Goal: Task Accomplishment & Management: Complete application form

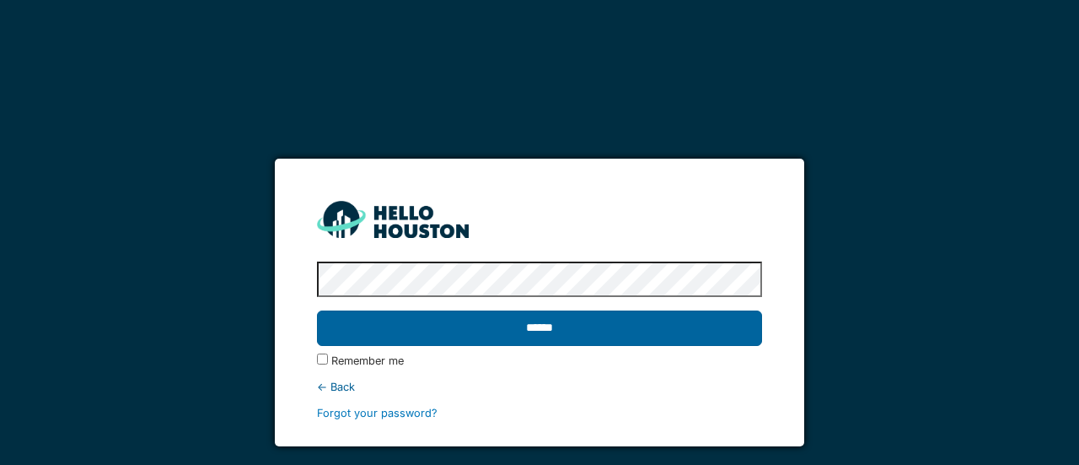
click at [525, 329] on input "******" at bounding box center [539, 327] width 444 height 35
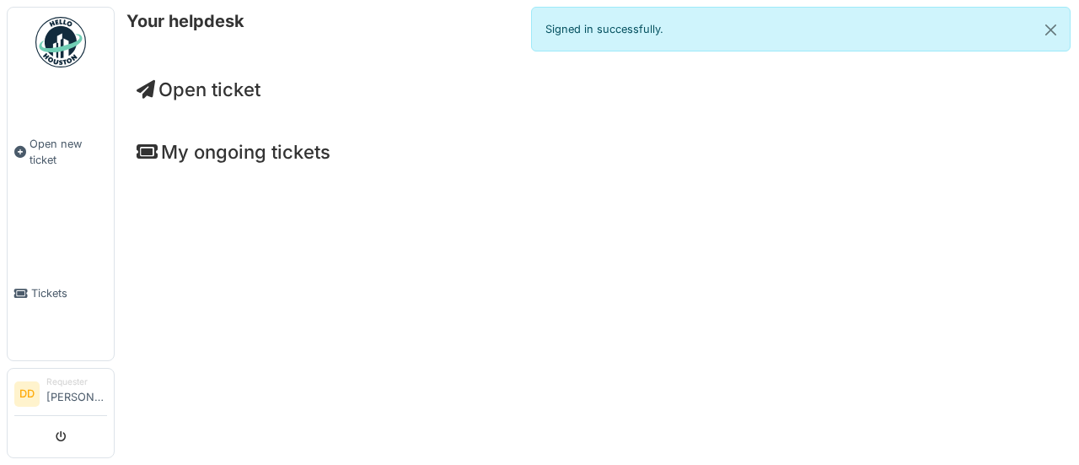
click at [235, 92] on span "Open ticket" at bounding box center [199, 89] width 124 height 22
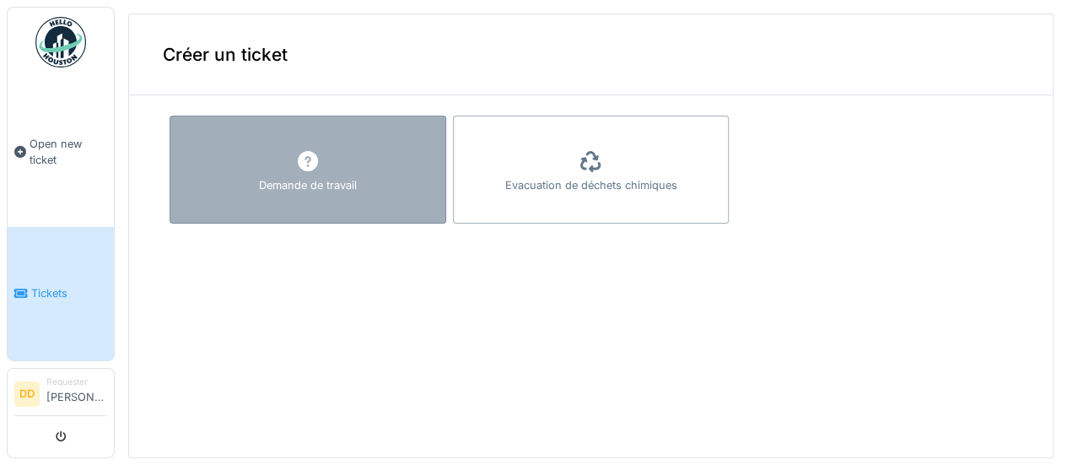
click at [331, 165] on div "Demande de travail" at bounding box center [308, 170] width 277 height 108
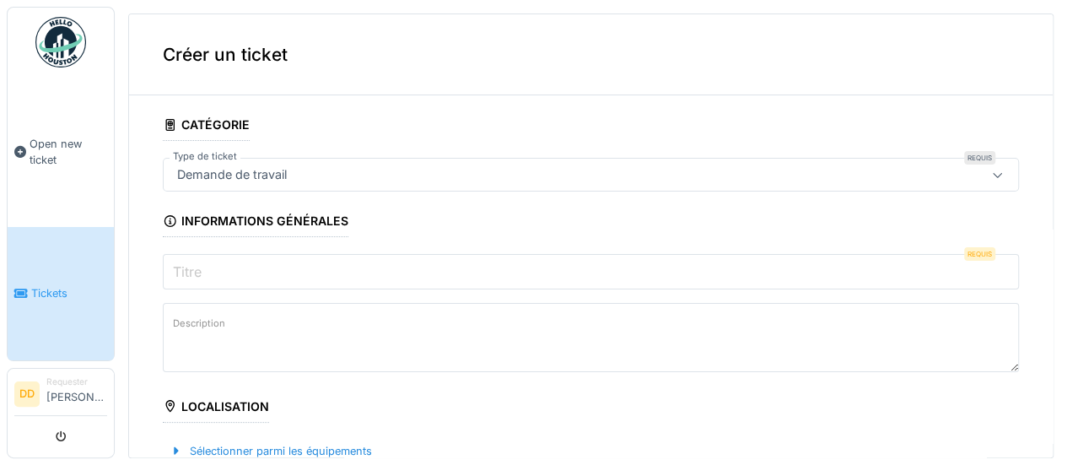
click at [290, 269] on input "Titre" at bounding box center [591, 271] width 856 height 35
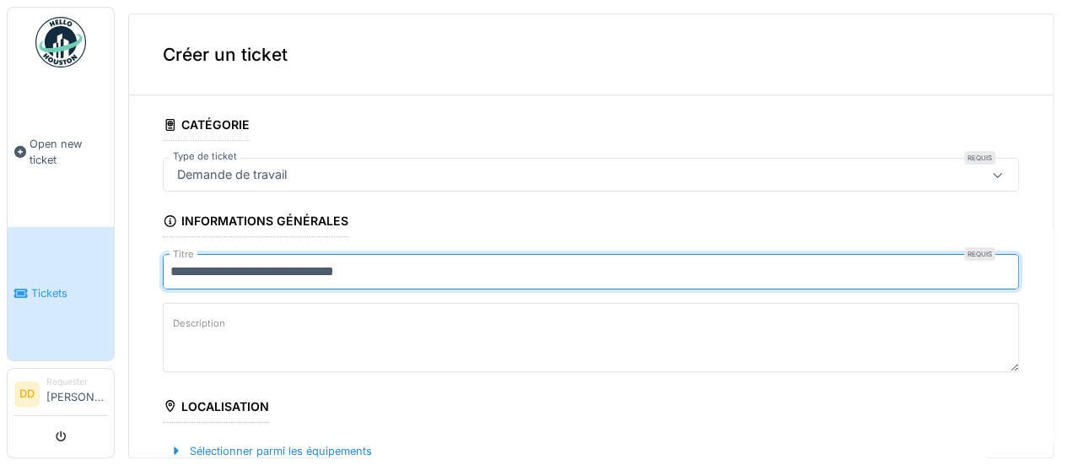
type input "**********"
click at [321, 304] on textarea "Description" at bounding box center [591, 337] width 856 height 69
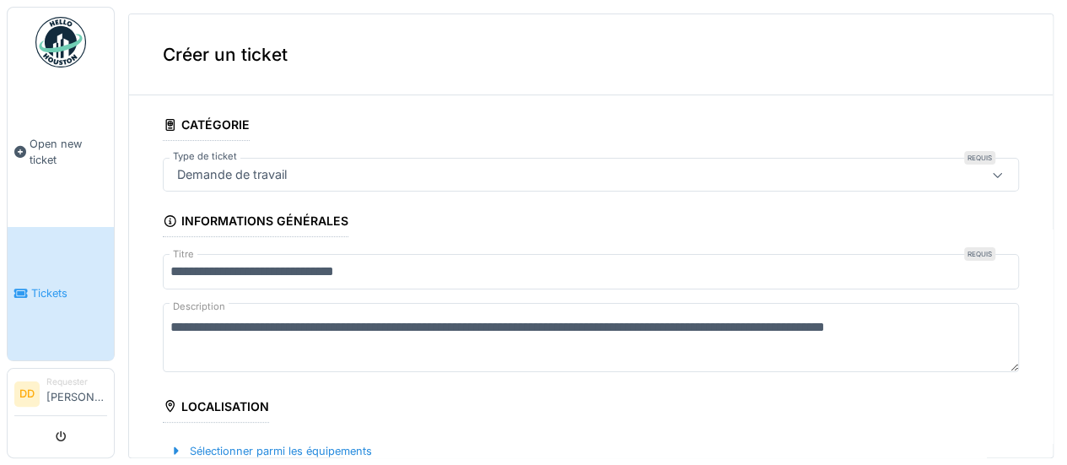
click at [324, 340] on textarea "**********" at bounding box center [591, 337] width 856 height 69
click at [310, 363] on textarea "**********" at bounding box center [591, 337] width 856 height 69
click at [266, 351] on textarea "**********" at bounding box center [591, 337] width 856 height 69
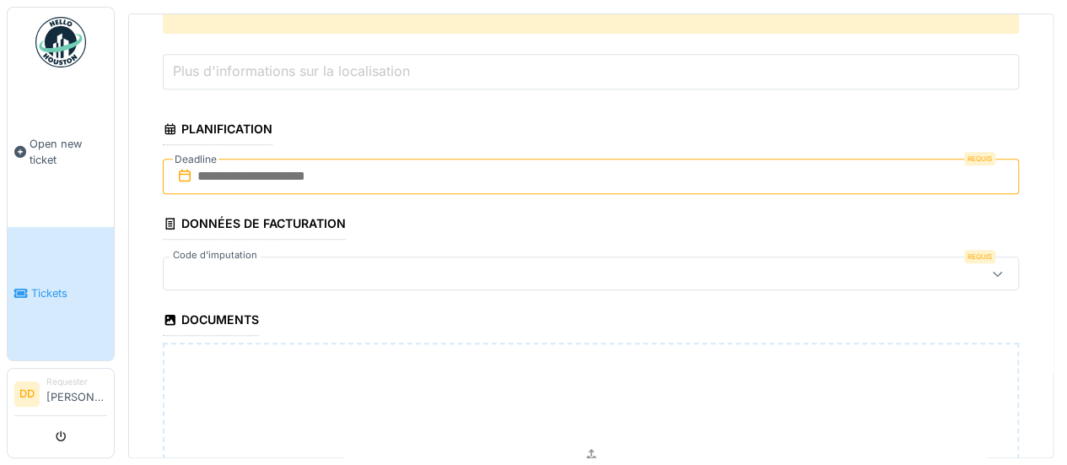
scroll to position [506, 0]
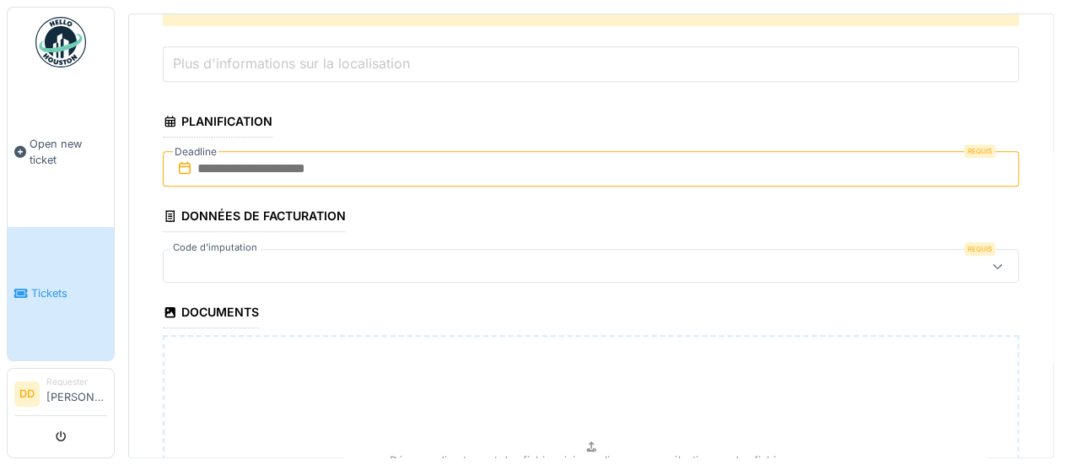
type textarea "**********"
click at [977, 262] on div at bounding box center [997, 266] width 40 height 32
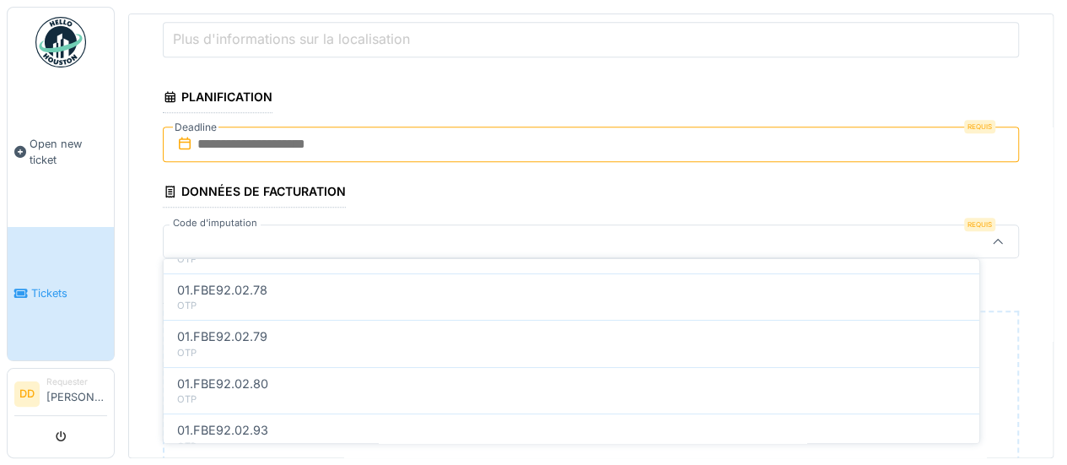
scroll to position [0, 0]
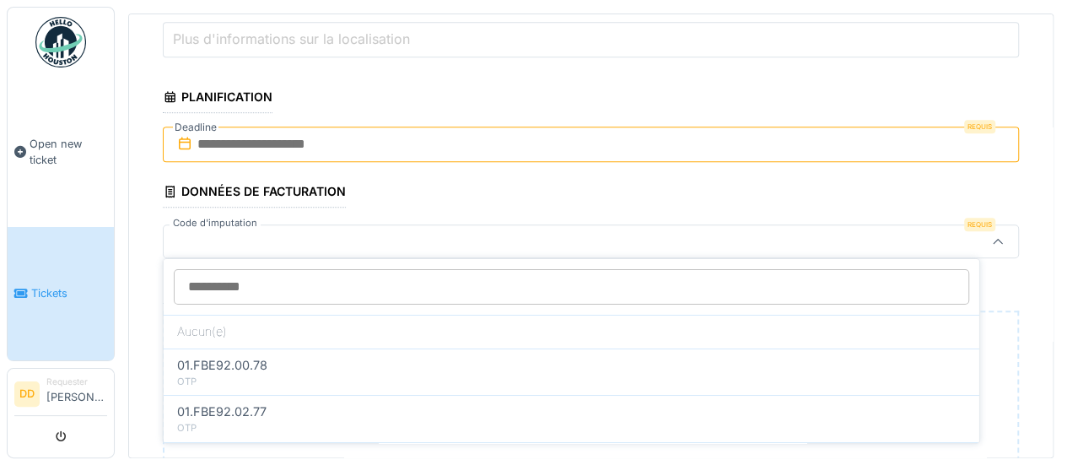
click at [317, 283] on input "Code d'imputation" at bounding box center [571, 286] width 795 height 35
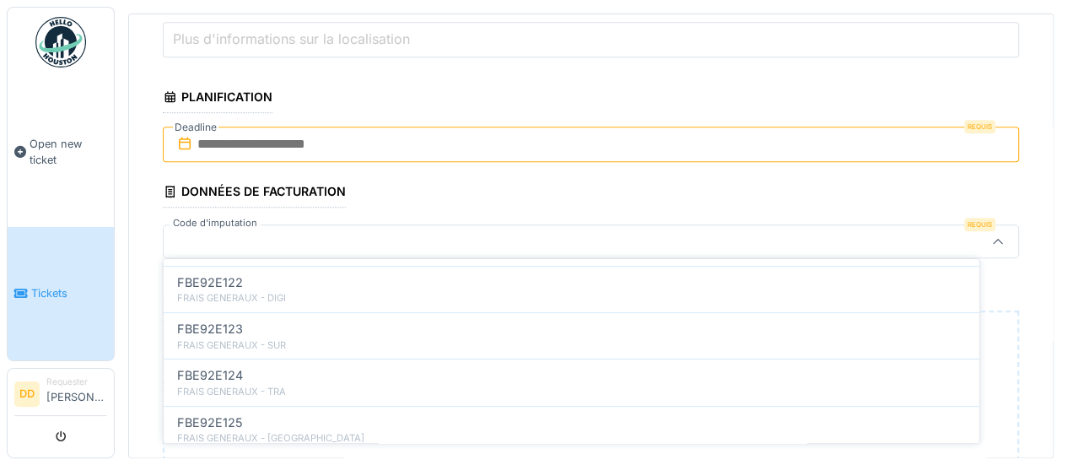
scroll to position [422, 0]
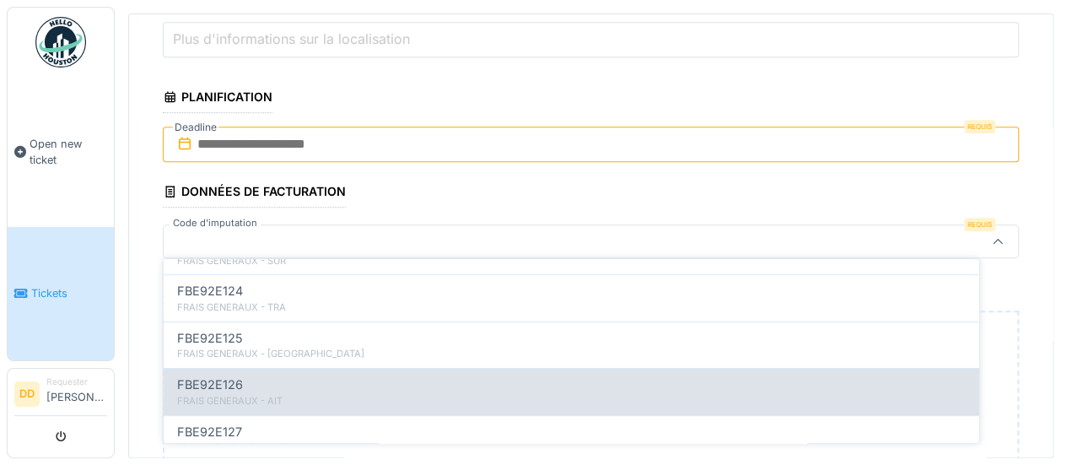
type input "***"
click at [292, 379] on div "FBE92E126" at bounding box center [571, 384] width 788 height 19
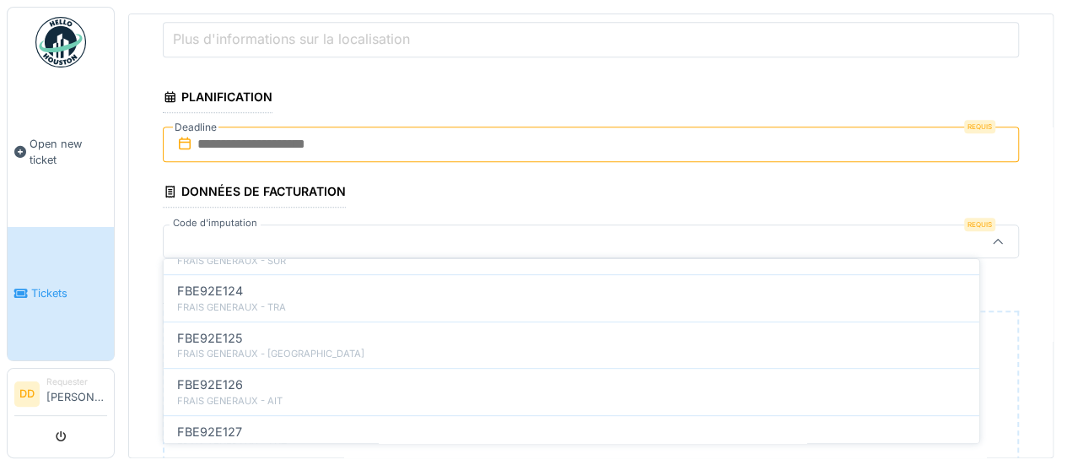
type input "**"
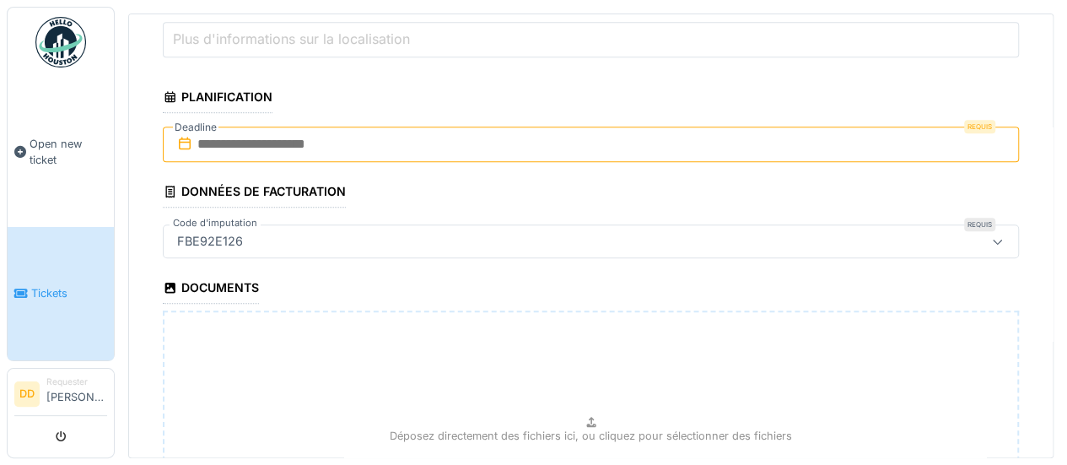
scroll to position [446, 0]
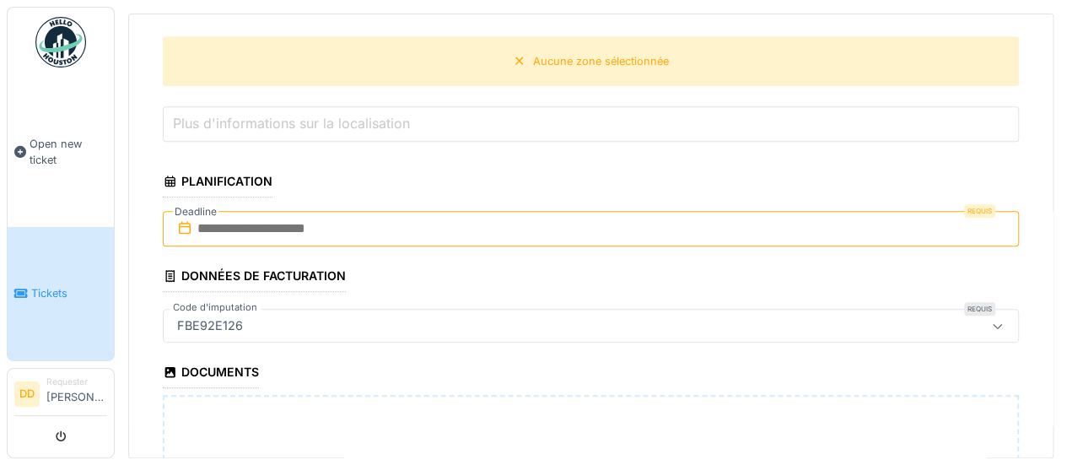
click at [483, 222] on input "text" at bounding box center [591, 228] width 856 height 35
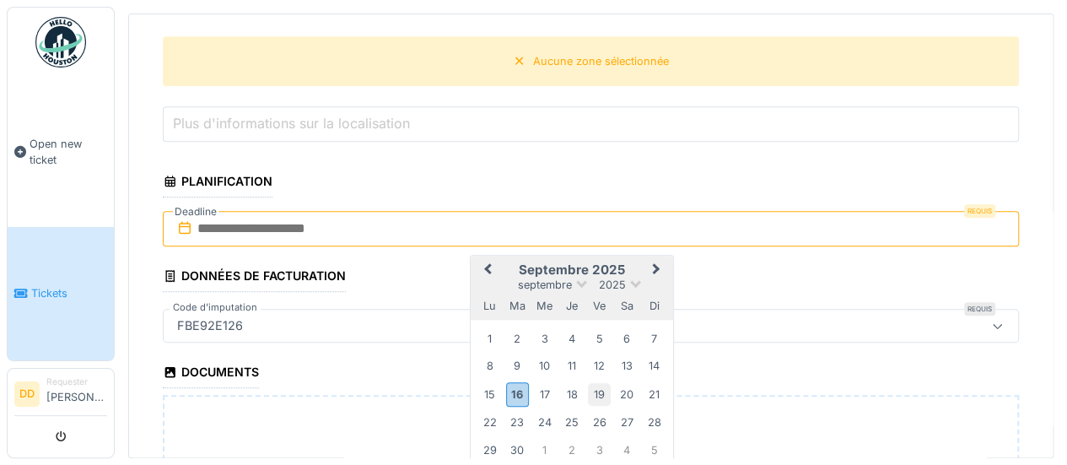
click at [597, 389] on div "19" at bounding box center [599, 394] width 23 height 23
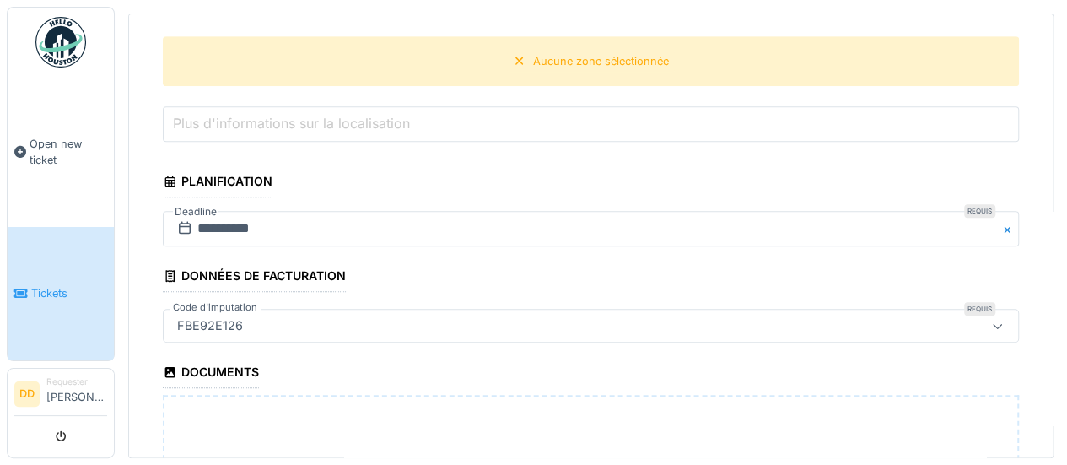
click at [405, 259] on fieldset "**********" at bounding box center [591, 193] width 856 height 1061
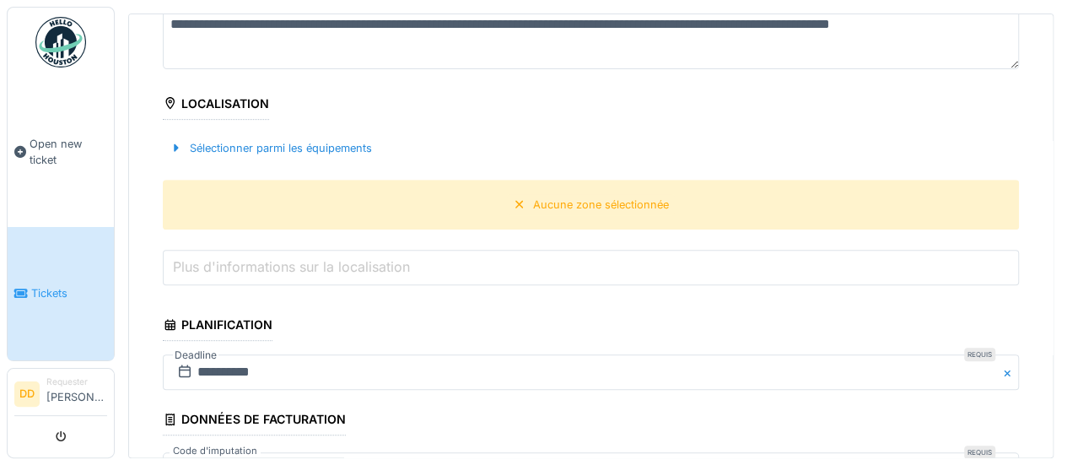
scroll to position [277, 0]
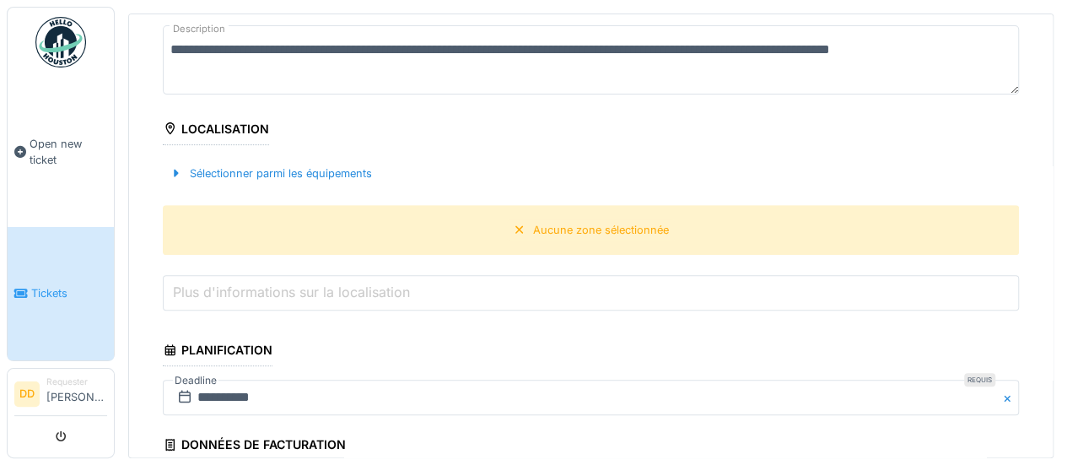
click at [224, 121] on div "Localisation" at bounding box center [216, 130] width 106 height 29
click at [229, 164] on div "Sélectionner parmi les équipements" at bounding box center [271, 173] width 216 height 23
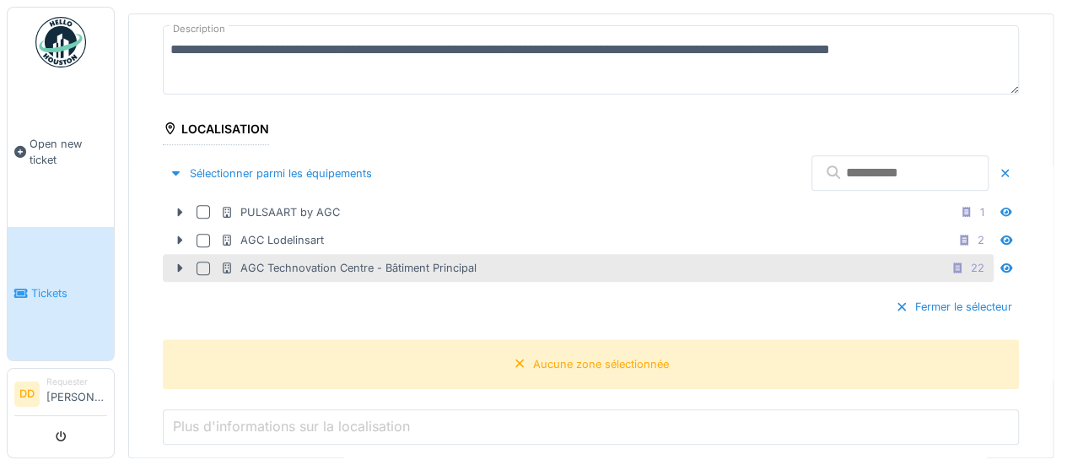
click at [295, 260] on div "AGC Technovation Centre - Bâtiment Principal" at bounding box center [348, 268] width 256 height 16
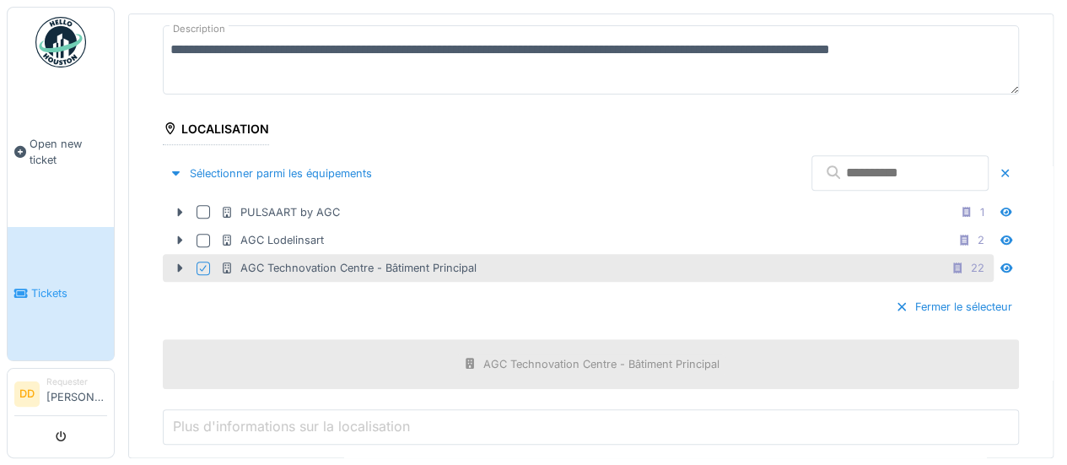
scroll to position [362, 0]
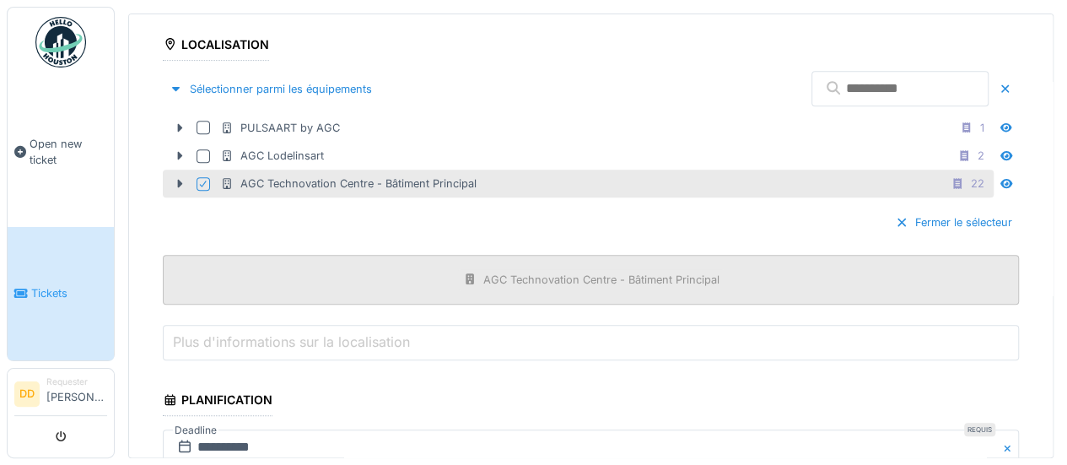
click at [527, 272] on div "AGC Technovation Centre - Bâtiment Principal" at bounding box center [601, 280] width 236 height 16
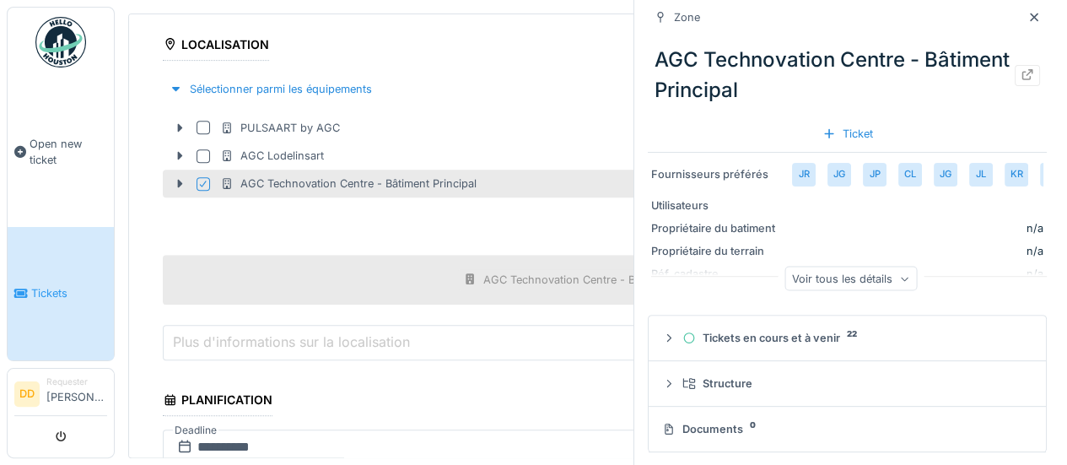
scroll to position [88, 0]
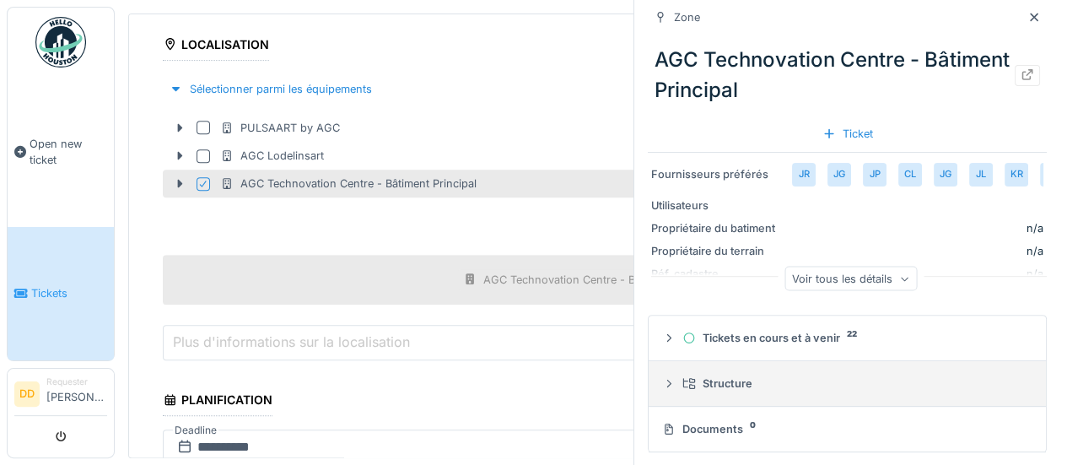
click at [766, 375] on div "Structure" at bounding box center [853, 383] width 343 height 16
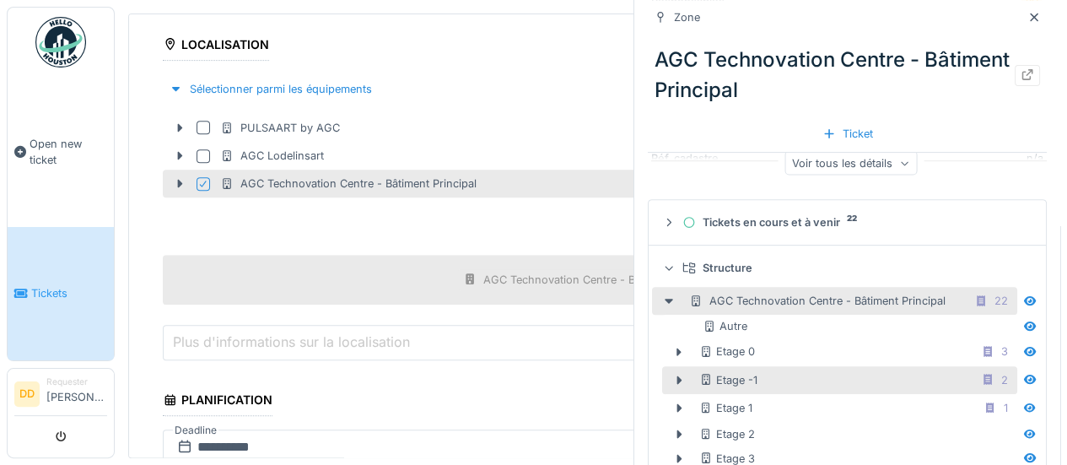
scroll to position [229, 0]
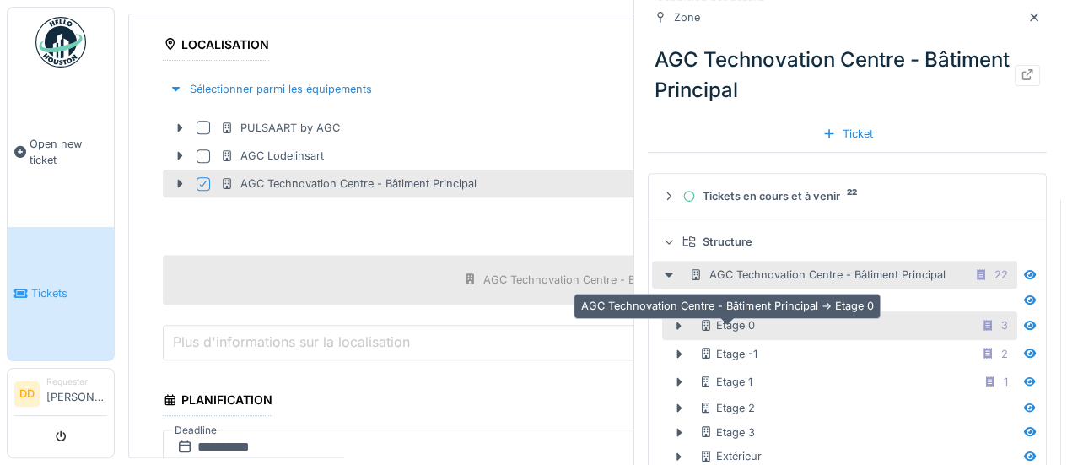
click at [741, 321] on div "Etage 0" at bounding box center [727, 325] width 56 height 16
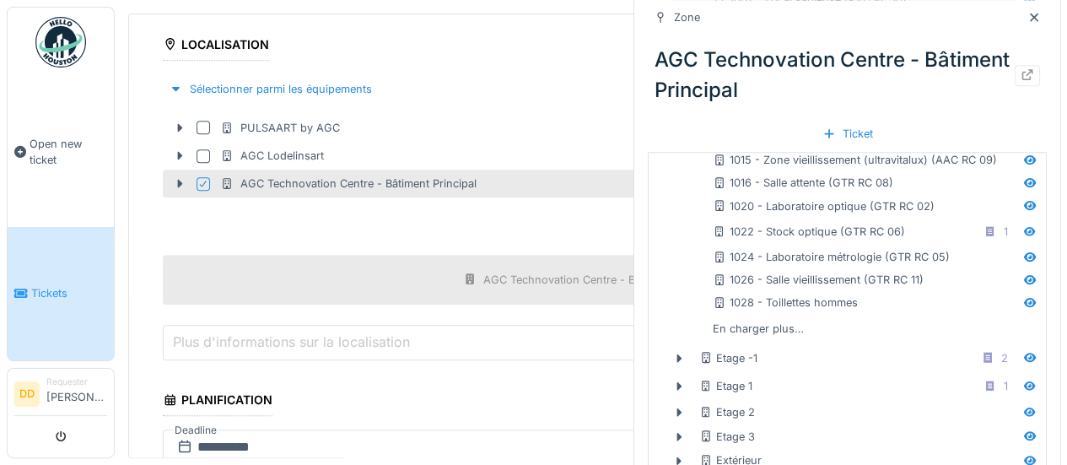
scroll to position [735, 0]
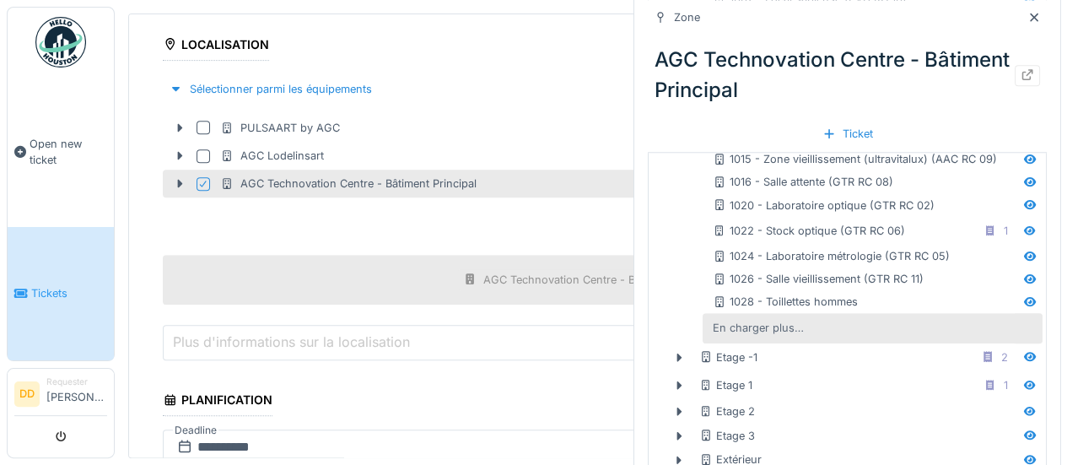
click at [782, 326] on div "En charger plus…" at bounding box center [758, 327] width 105 height 23
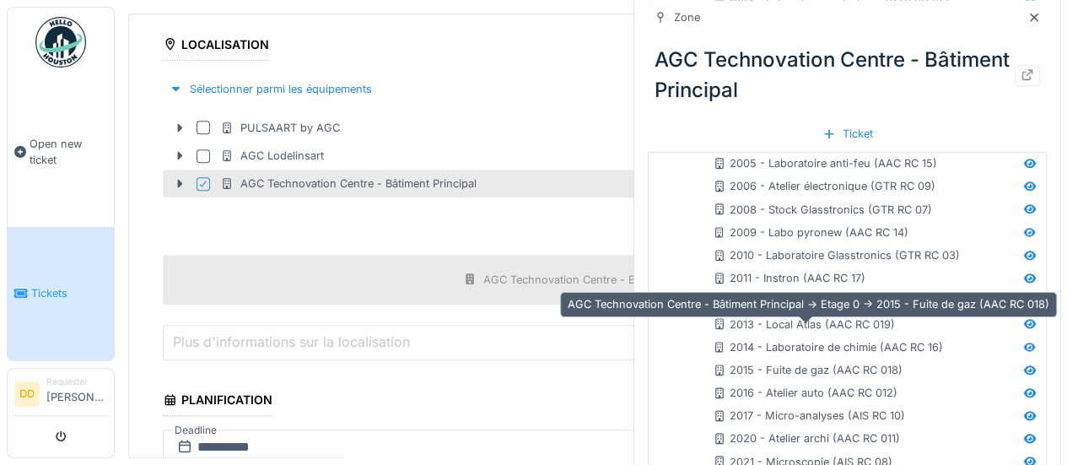
scroll to position [1073, 0]
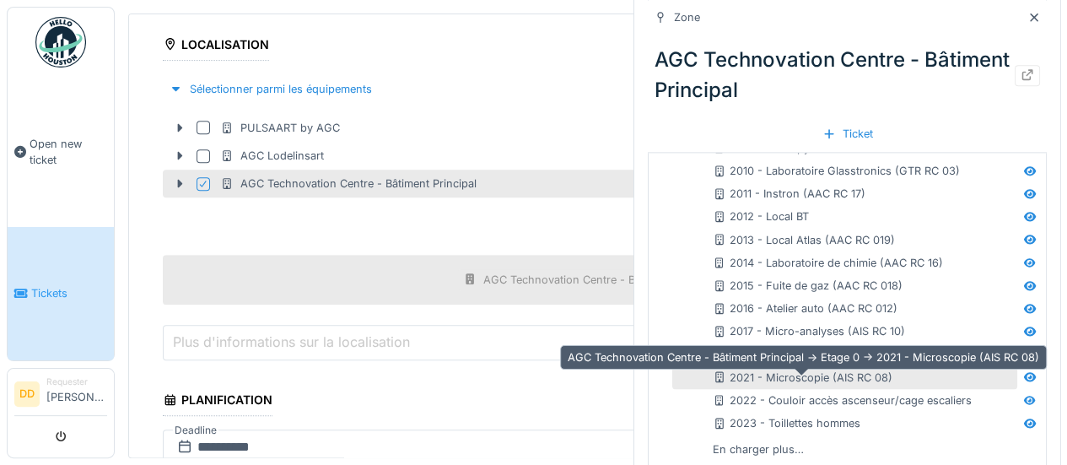
click at [805, 372] on div "2021 - Microscopie (AIS RC 08)" at bounding box center [803, 377] width 180 height 16
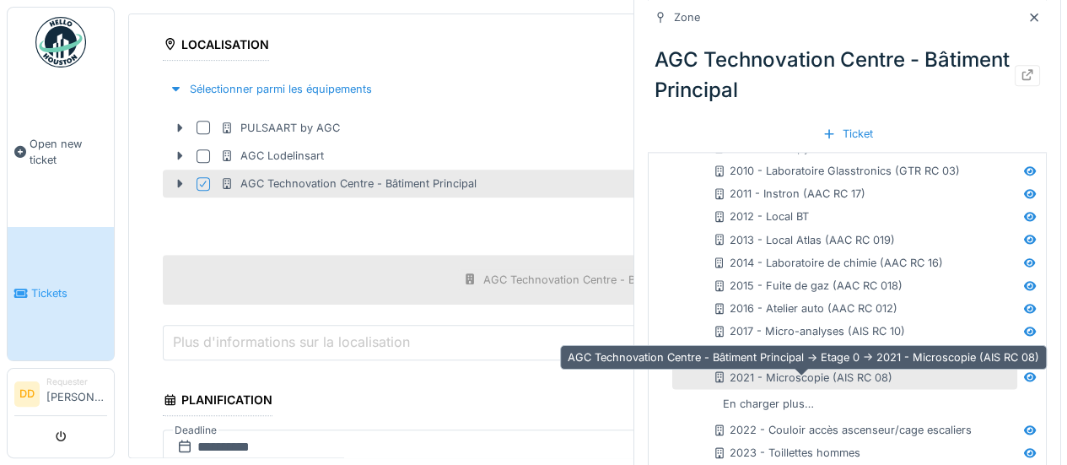
click at [788, 378] on div "2021 - Microscopie (AIS RC 08)" at bounding box center [803, 377] width 180 height 16
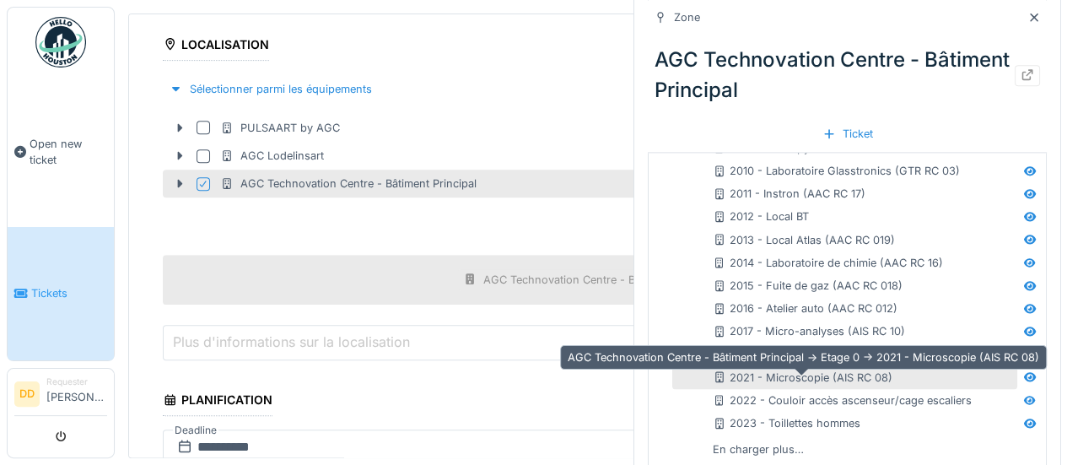
click at [788, 378] on div "2021 - Microscopie (AIS RC 08)" at bounding box center [803, 377] width 180 height 16
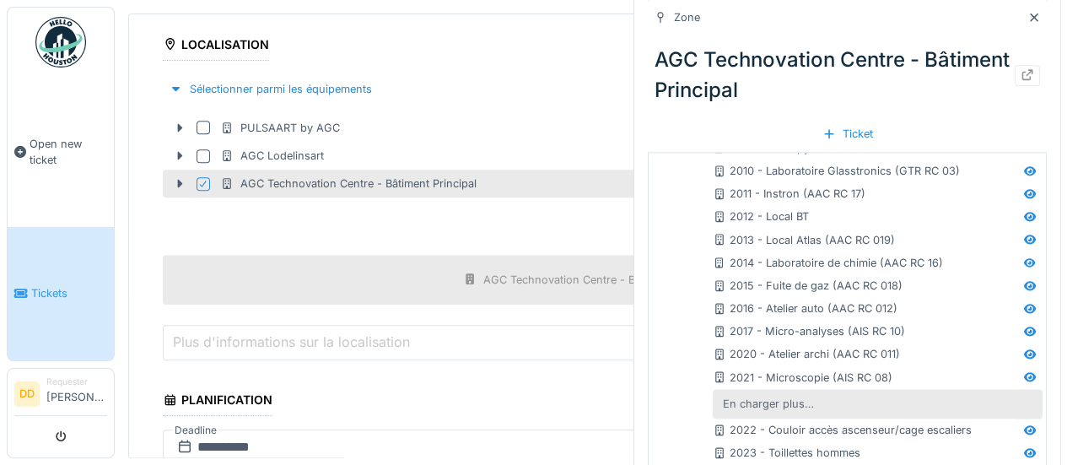
click at [770, 402] on div "En charger plus…" at bounding box center [768, 403] width 105 height 23
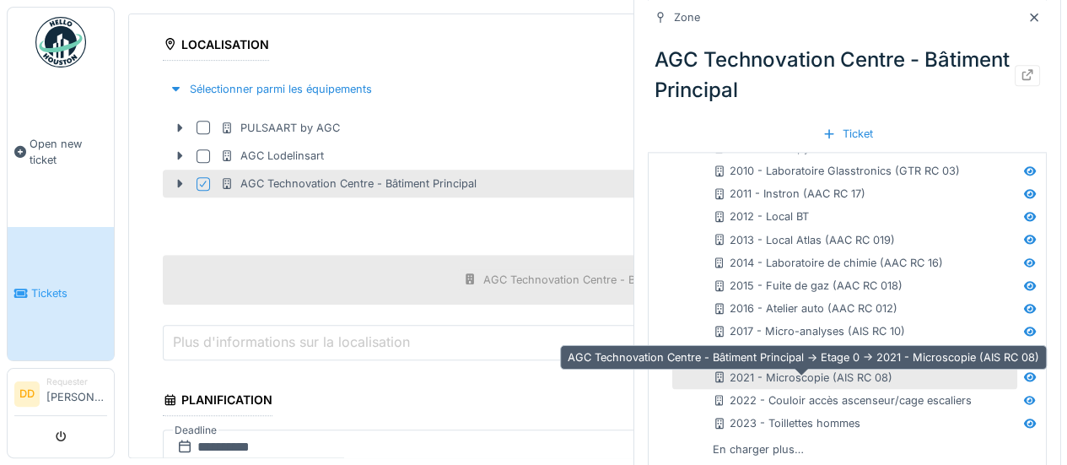
click at [786, 376] on div "2021 - Microscopie (AIS RC 08)" at bounding box center [803, 377] width 180 height 16
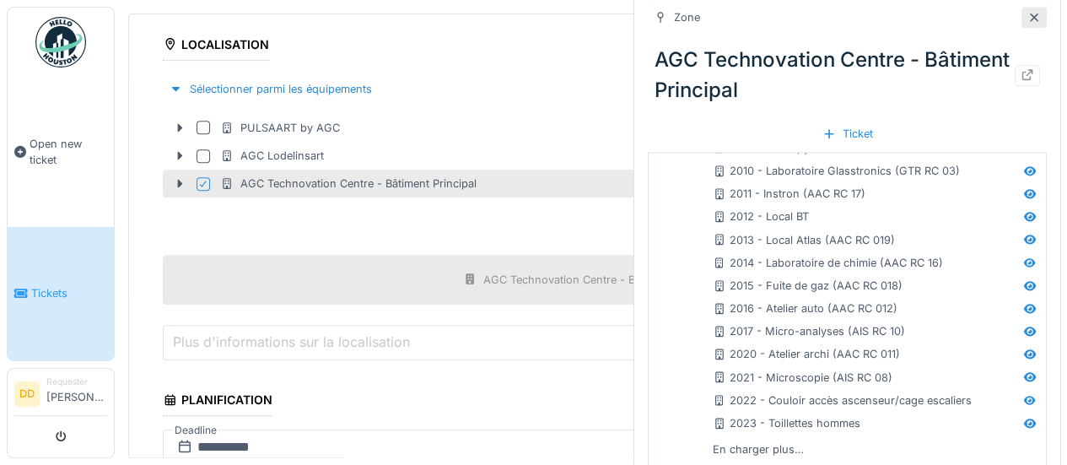
click at [1030, 16] on icon at bounding box center [1034, 17] width 8 height 8
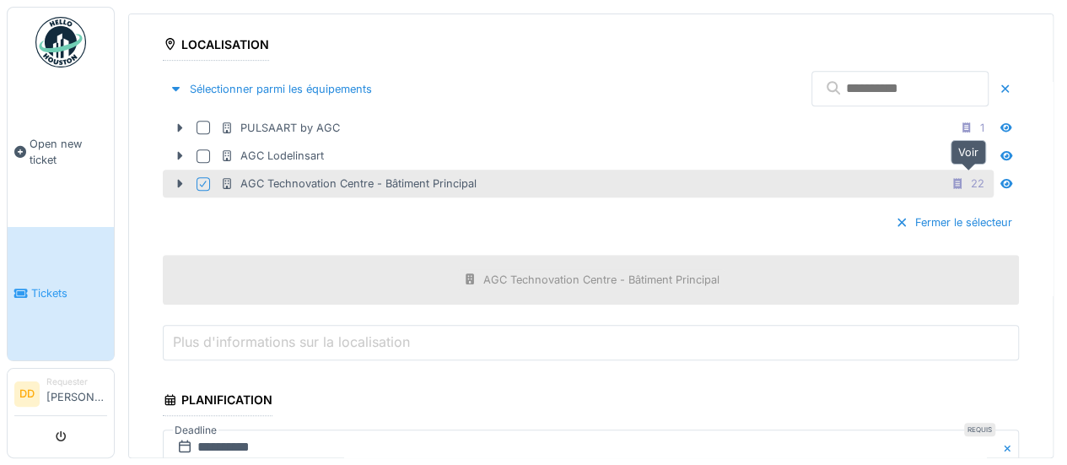
click at [1000, 179] on icon at bounding box center [1006, 183] width 12 height 9
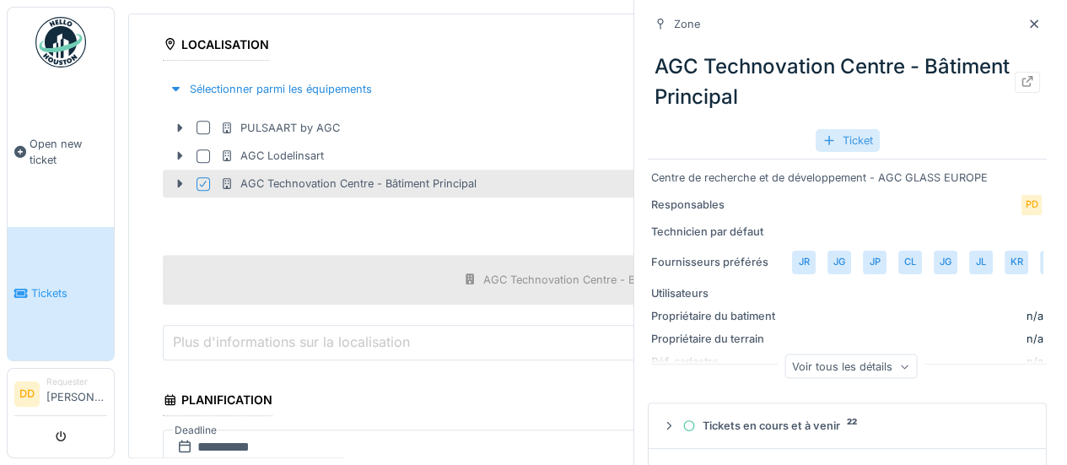
click at [858, 145] on div "Ticket" at bounding box center [847, 140] width 64 height 23
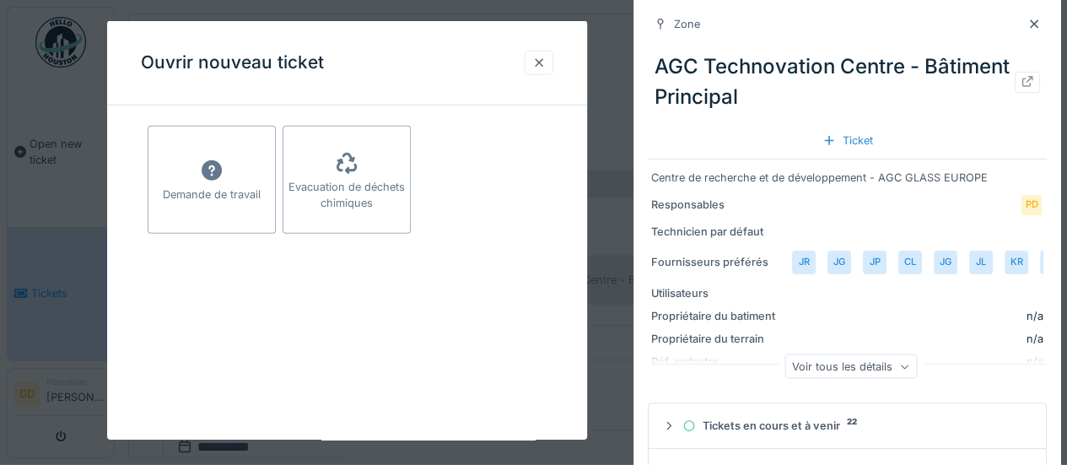
click at [543, 62] on div at bounding box center [538, 63] width 13 height 16
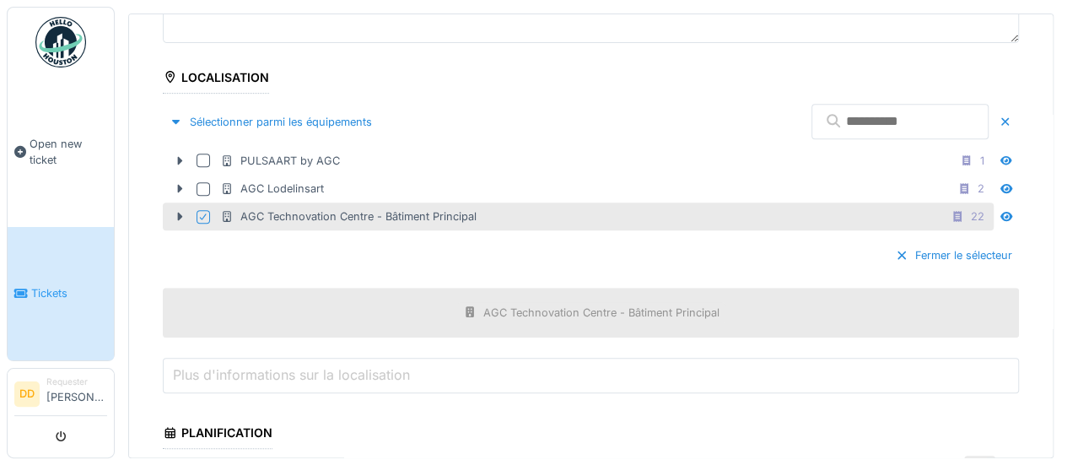
scroll to position [282, 0]
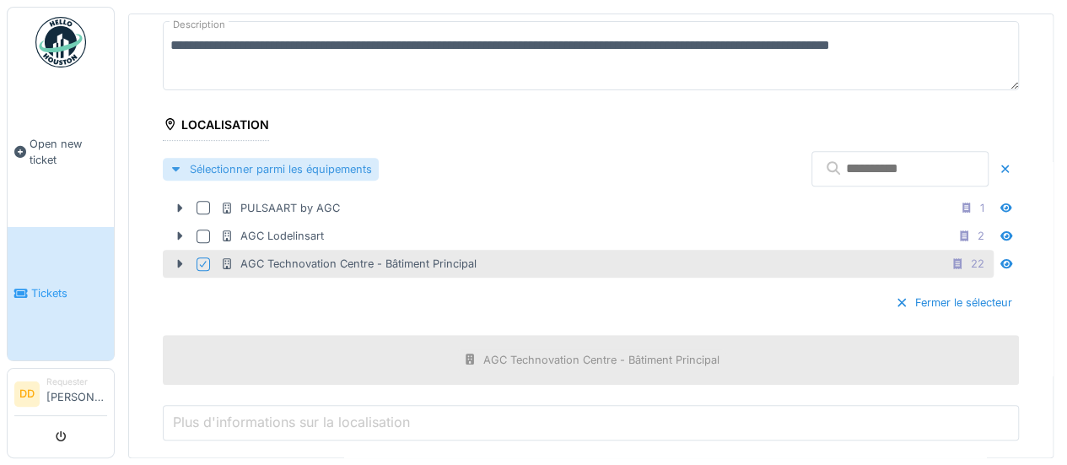
click at [354, 158] on div "Sélectionner parmi les équipements" at bounding box center [271, 169] width 216 height 23
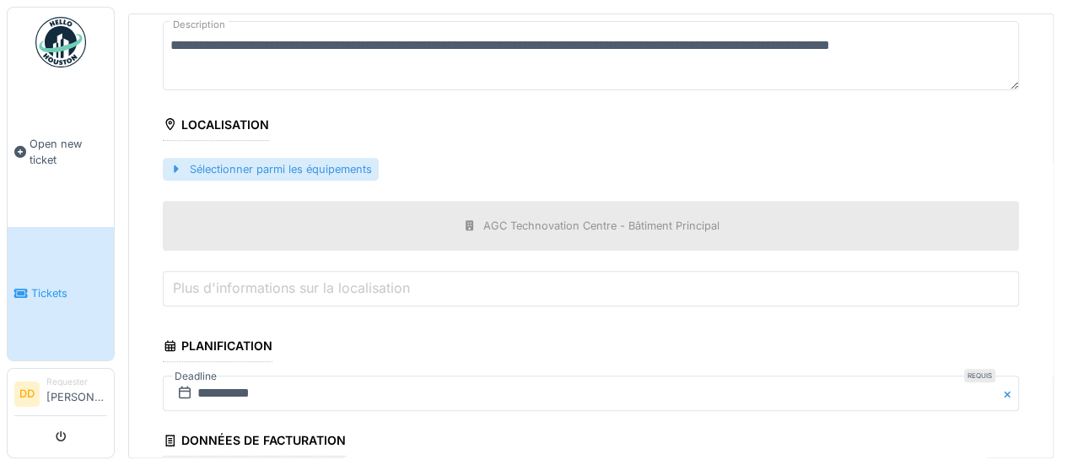
click at [354, 158] on div "Sélectionner parmi les équipements" at bounding box center [271, 169] width 216 height 23
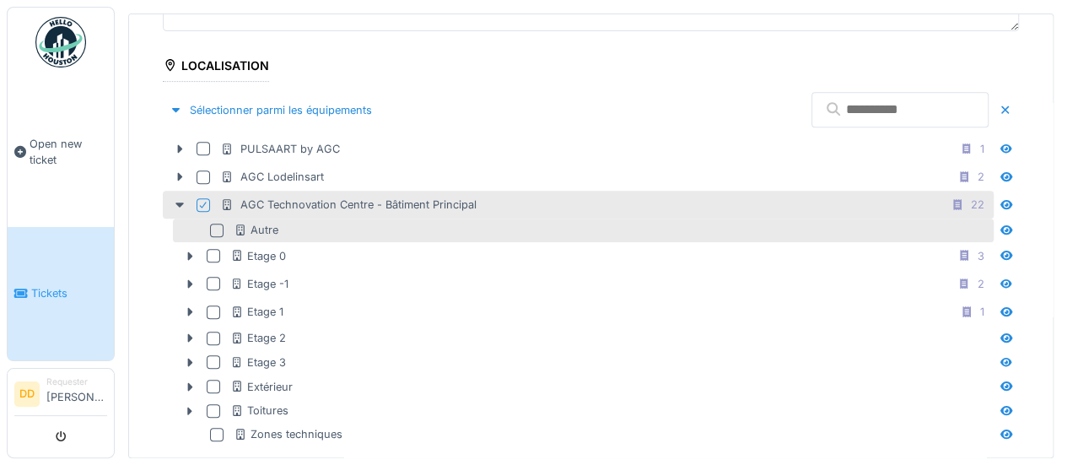
scroll to position [366, 0]
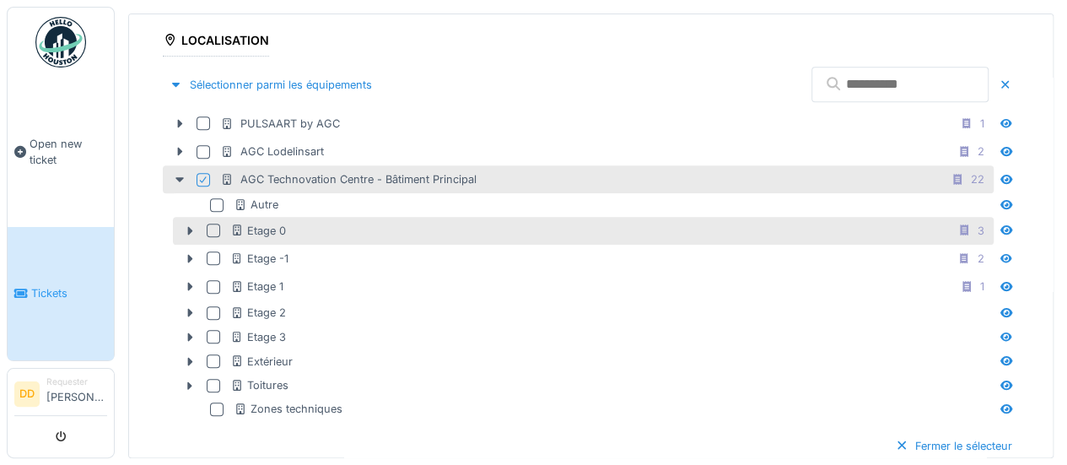
click at [213, 223] on div at bounding box center [213, 229] width 13 height 13
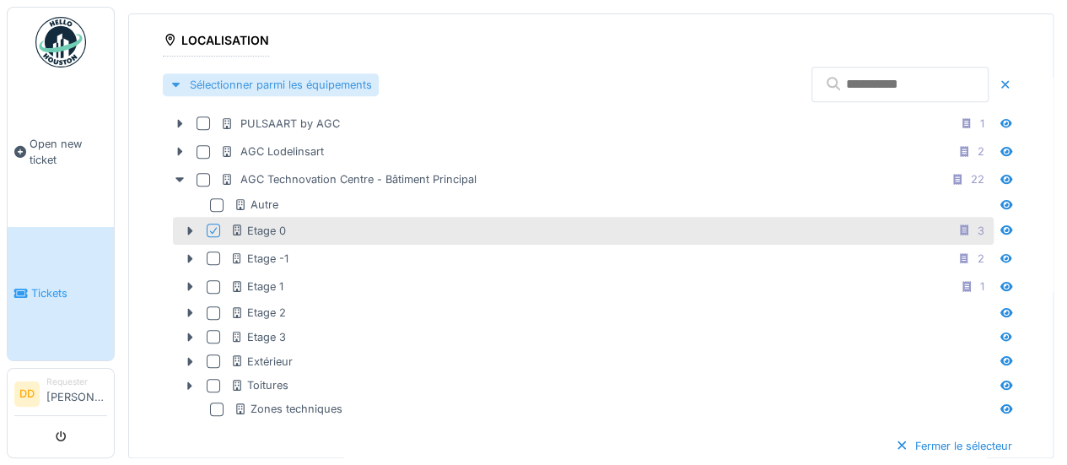
click at [324, 77] on div "Sélectionner parmi les équipements" at bounding box center [271, 84] width 216 height 23
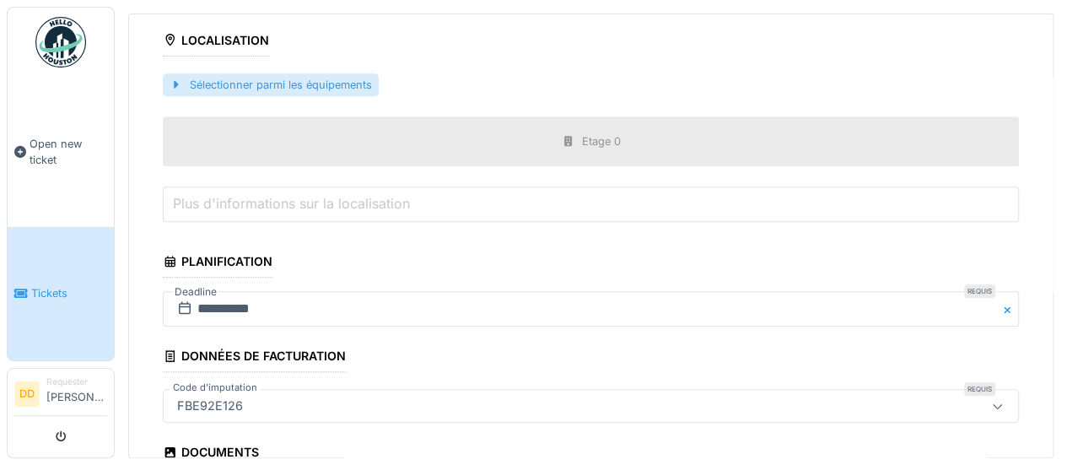
click at [324, 77] on div "Sélectionner parmi les équipements" at bounding box center [271, 84] width 216 height 23
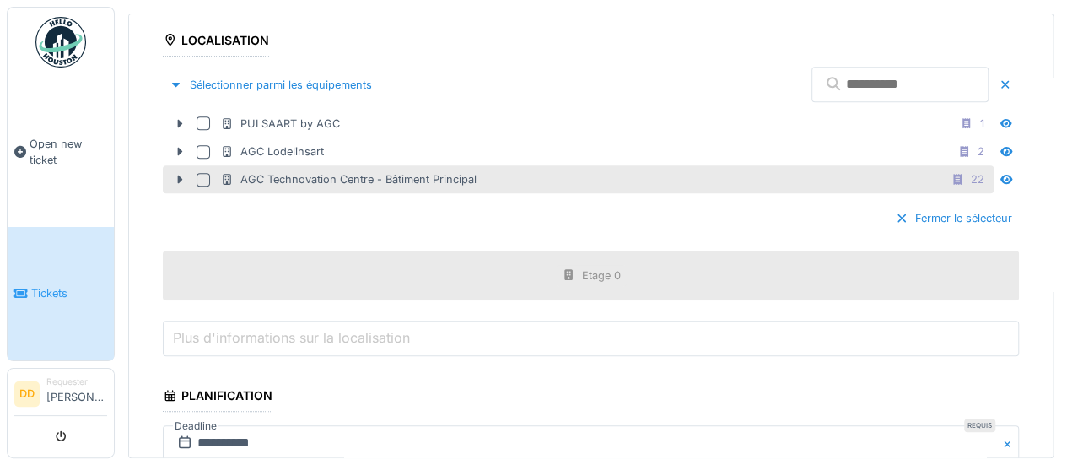
click at [204, 173] on div at bounding box center [202, 179] width 13 height 13
click at [187, 173] on div at bounding box center [179, 179] width 27 height 18
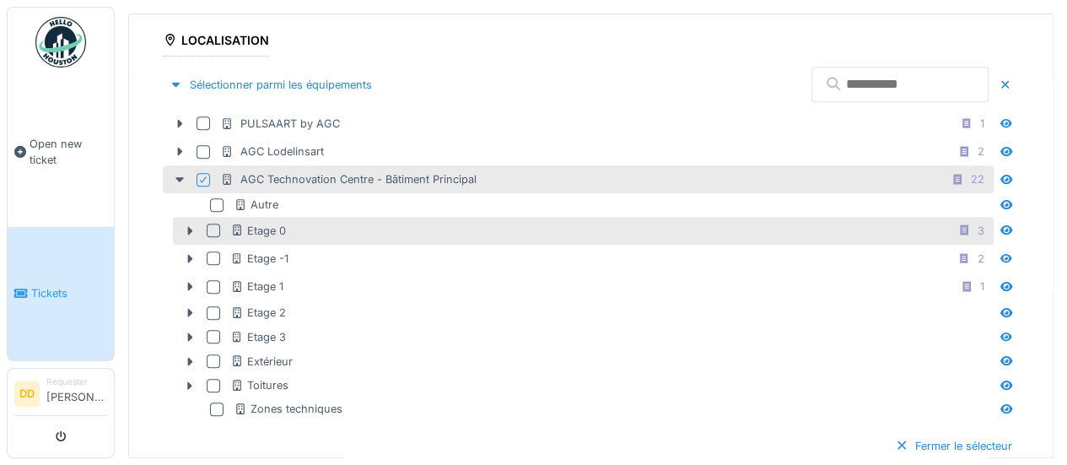
click at [213, 223] on div at bounding box center [213, 229] width 13 height 13
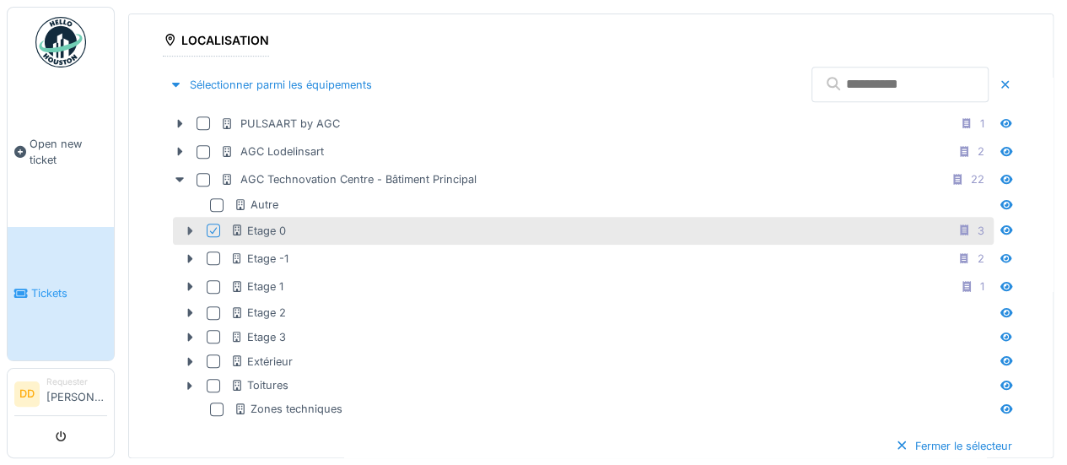
click at [191, 226] on icon at bounding box center [190, 230] width 5 height 8
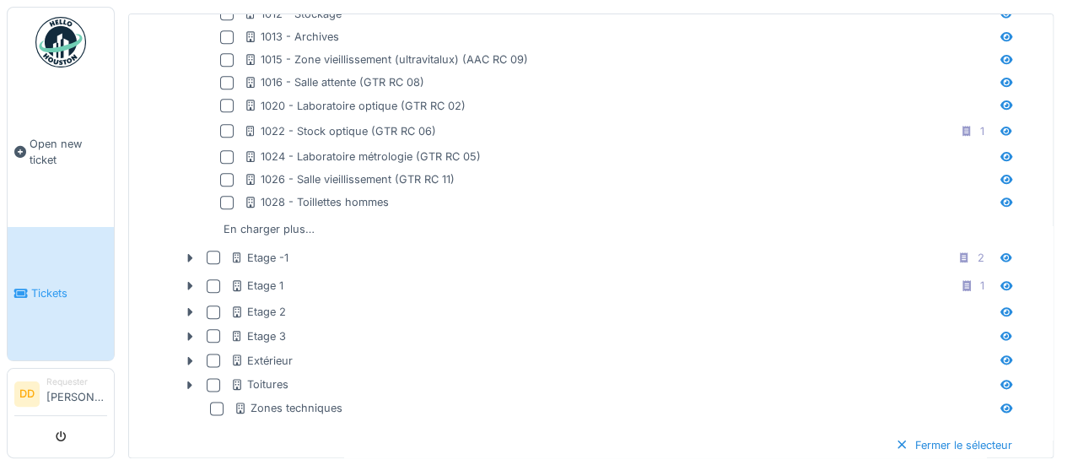
scroll to position [872, 0]
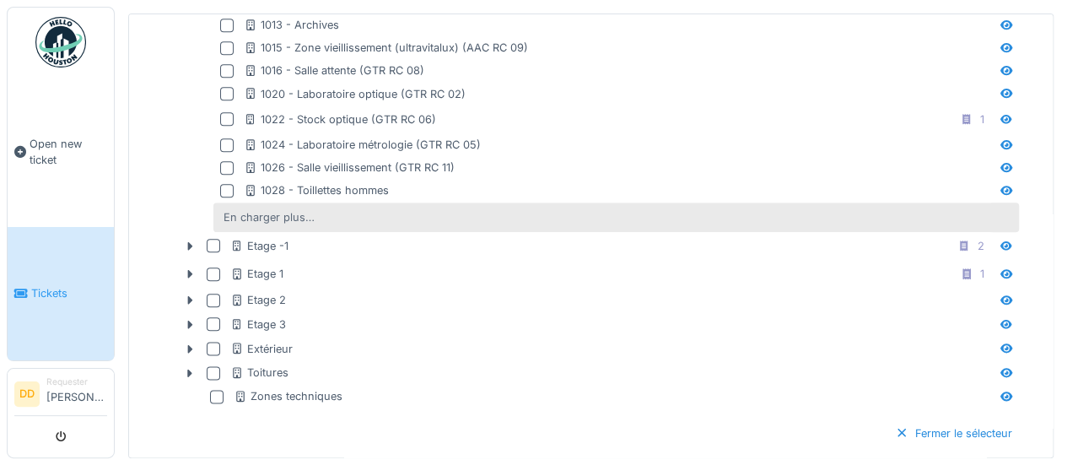
click at [256, 206] on div "En charger plus…" at bounding box center [269, 217] width 105 height 23
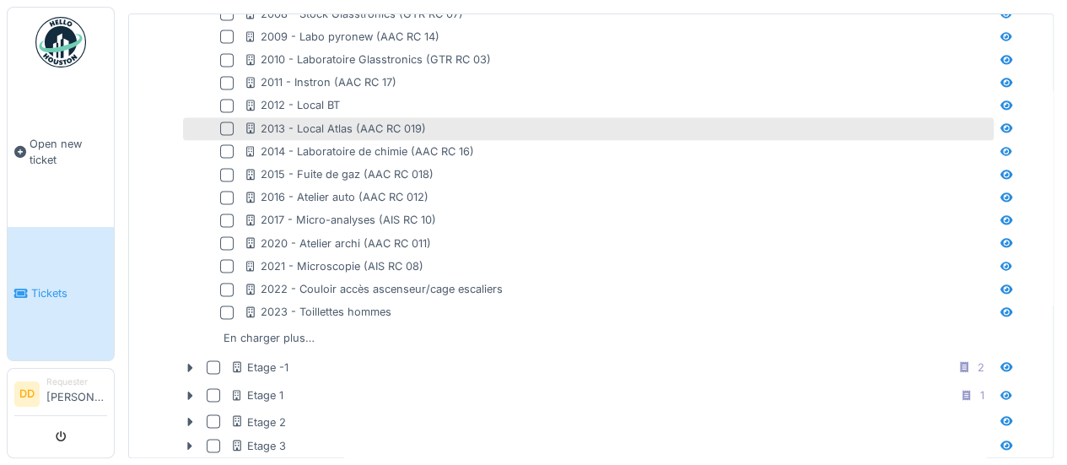
scroll to position [1209, 0]
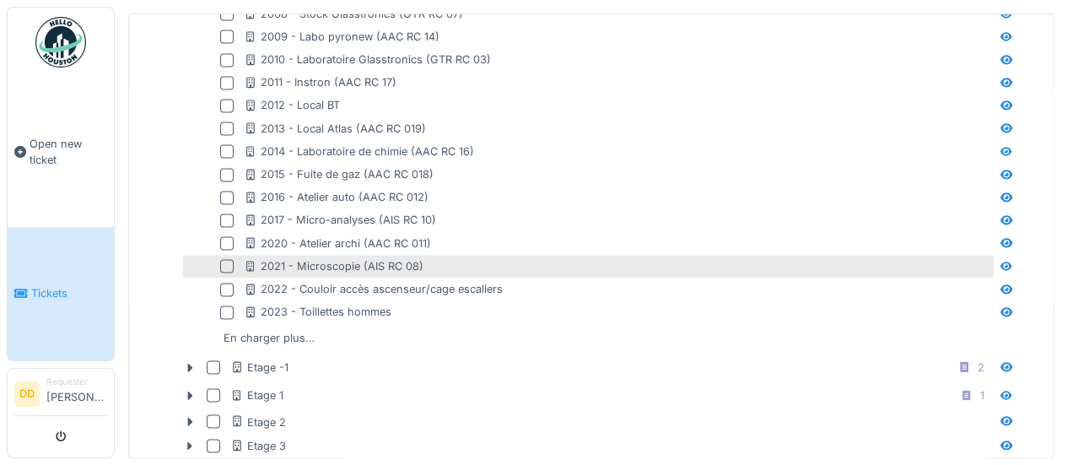
click at [231, 259] on div at bounding box center [226, 265] width 13 height 13
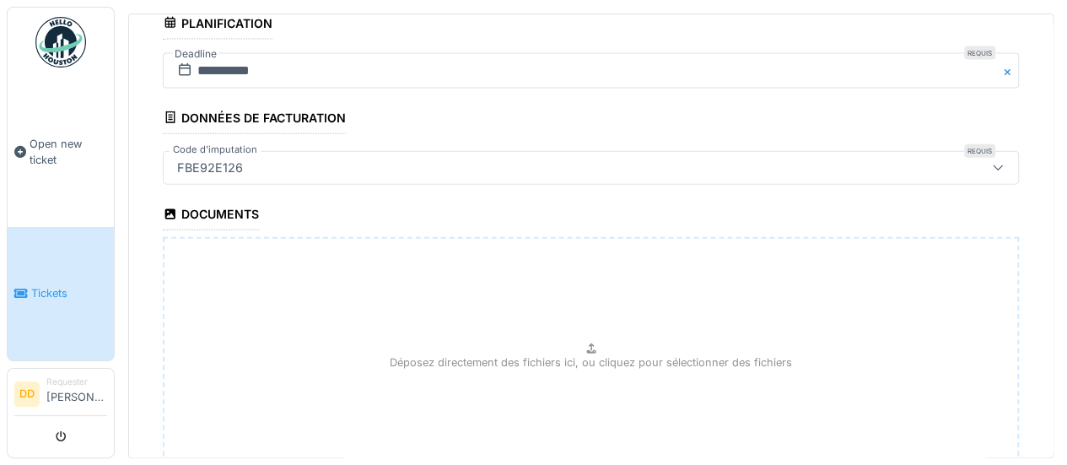
scroll to position [2049, 0]
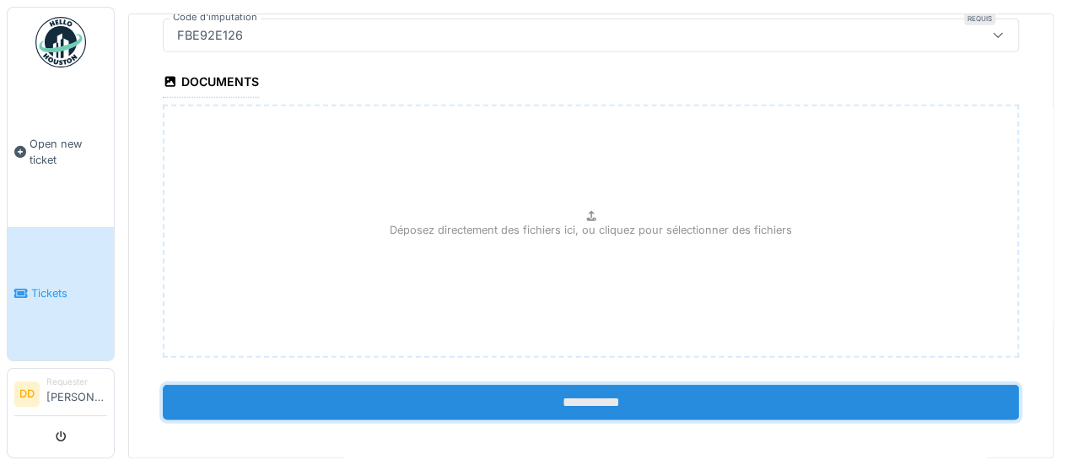
click at [579, 385] on input "**********" at bounding box center [591, 402] width 856 height 35
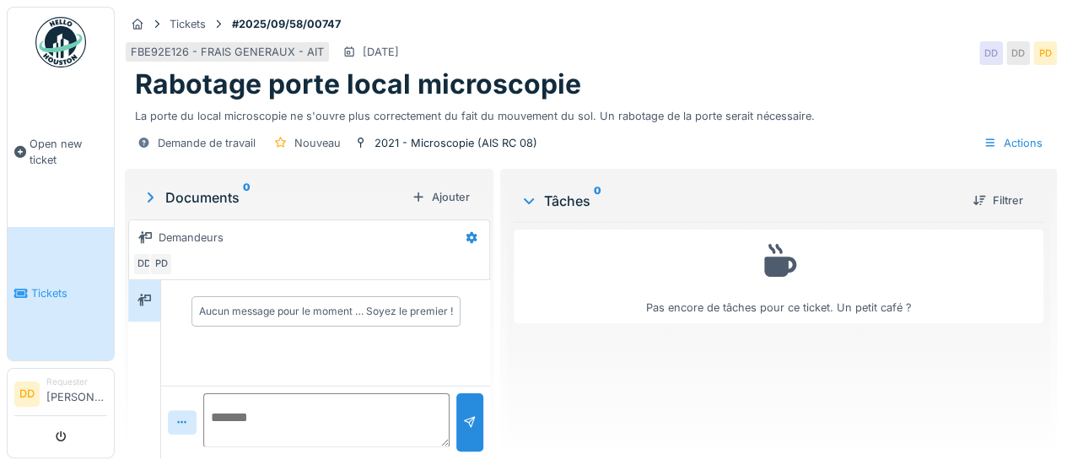
click at [650, 68] on div "Rabotage porte local microscopie" at bounding box center [591, 84] width 912 height 32
